Goal: Browse casually

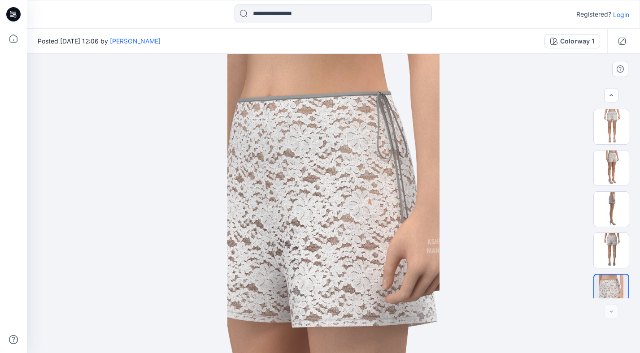
scroll to position [11, 0]
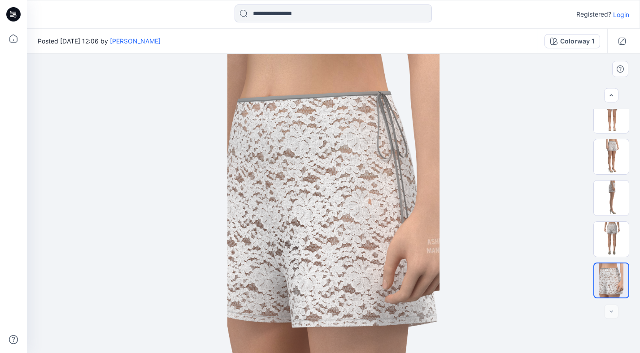
drag, startPoint x: 343, startPoint y: 223, endPoint x: 415, endPoint y: 214, distance: 72.7
click at [415, 214] on img at bounding box center [333, 204] width 212 height 300
drag, startPoint x: 387, startPoint y: 221, endPoint x: 352, endPoint y: 222, distance: 34.6
click at [352, 222] on img at bounding box center [333, 204] width 212 height 300
click at [609, 231] on img at bounding box center [611, 239] width 35 height 35
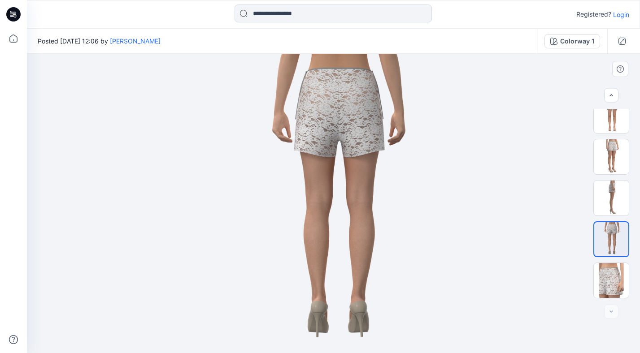
drag, startPoint x: 346, startPoint y: 249, endPoint x: 301, endPoint y: 247, distance: 44.5
click at [301, 247] on img at bounding box center [333, 204] width 212 height 300
click at [614, 187] on img at bounding box center [611, 198] width 35 height 35
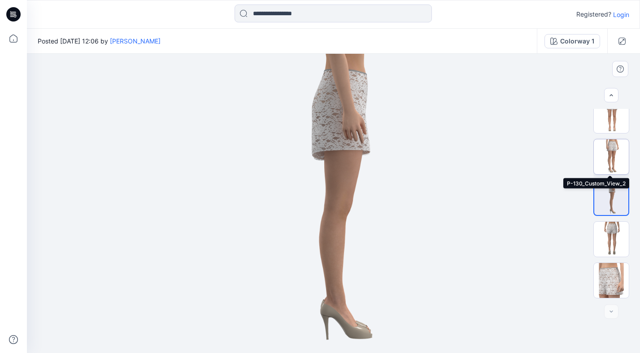
click at [601, 158] on img at bounding box center [611, 156] width 35 height 35
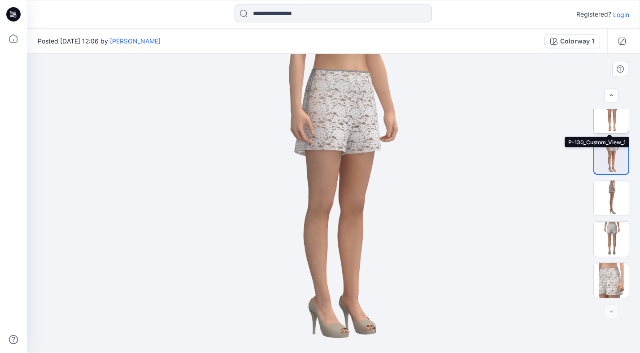
click at [603, 121] on img at bounding box center [611, 115] width 35 height 35
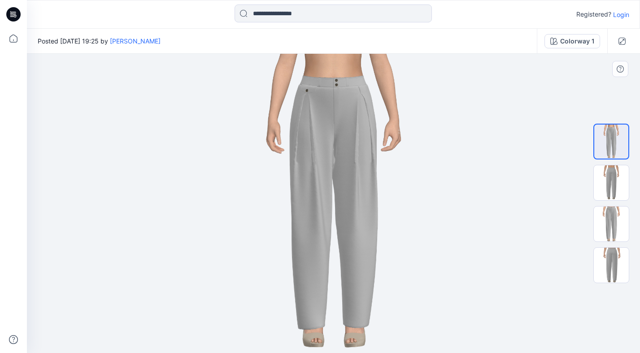
click at [369, 118] on img at bounding box center [334, 204] width 300 height 300
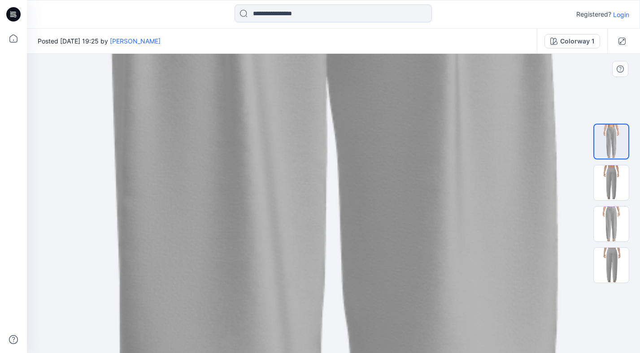
drag, startPoint x: 370, startPoint y: 106, endPoint x: 370, endPoint y: 338, distance: 231.9
click at [370, 338] on img at bounding box center [333, 203] width 1519 height 1519
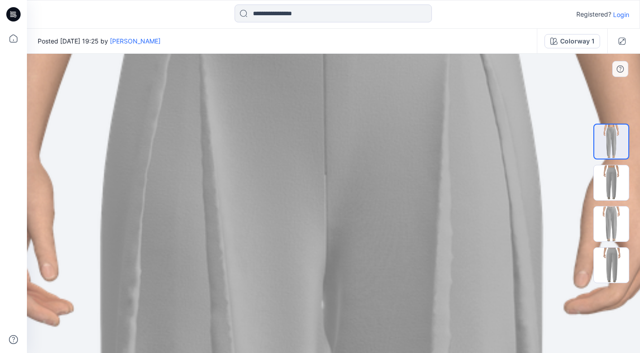
drag, startPoint x: 387, startPoint y: 184, endPoint x: 374, endPoint y: 353, distance: 169.6
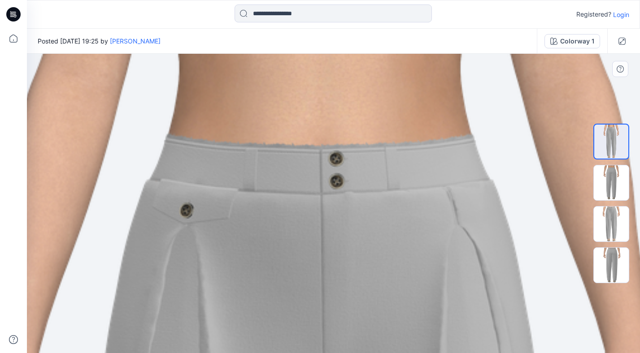
drag, startPoint x: 383, startPoint y: 174, endPoint x: 384, endPoint y: 353, distance: 178.9
